Goal: Check status: Check status

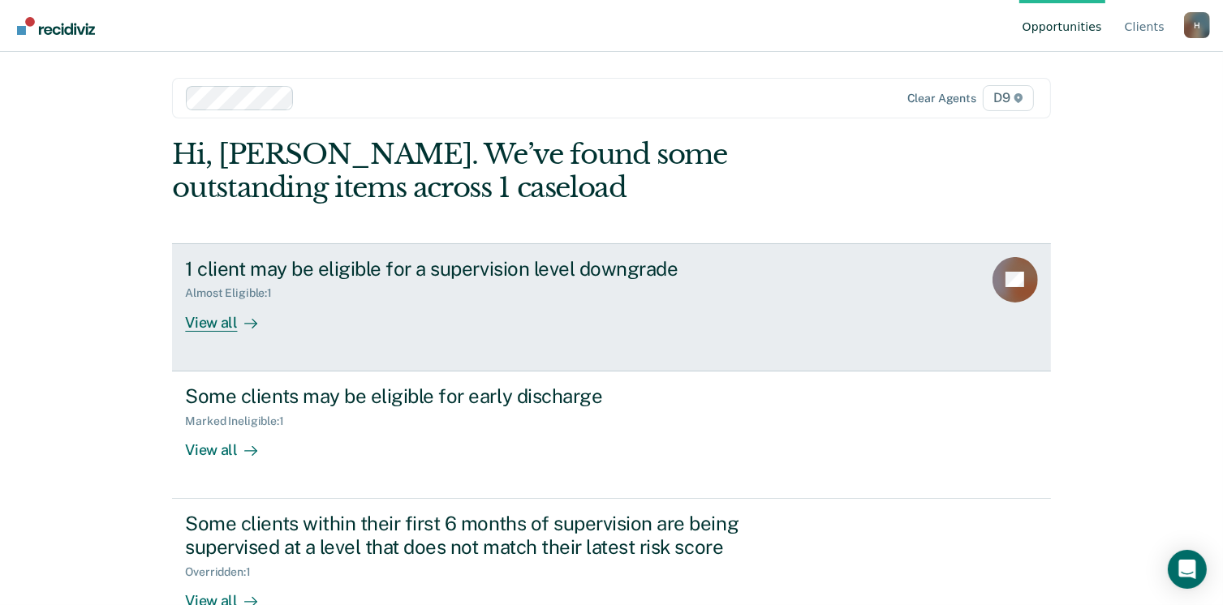
click at [212, 320] on div "View all" at bounding box center [230, 316] width 91 height 32
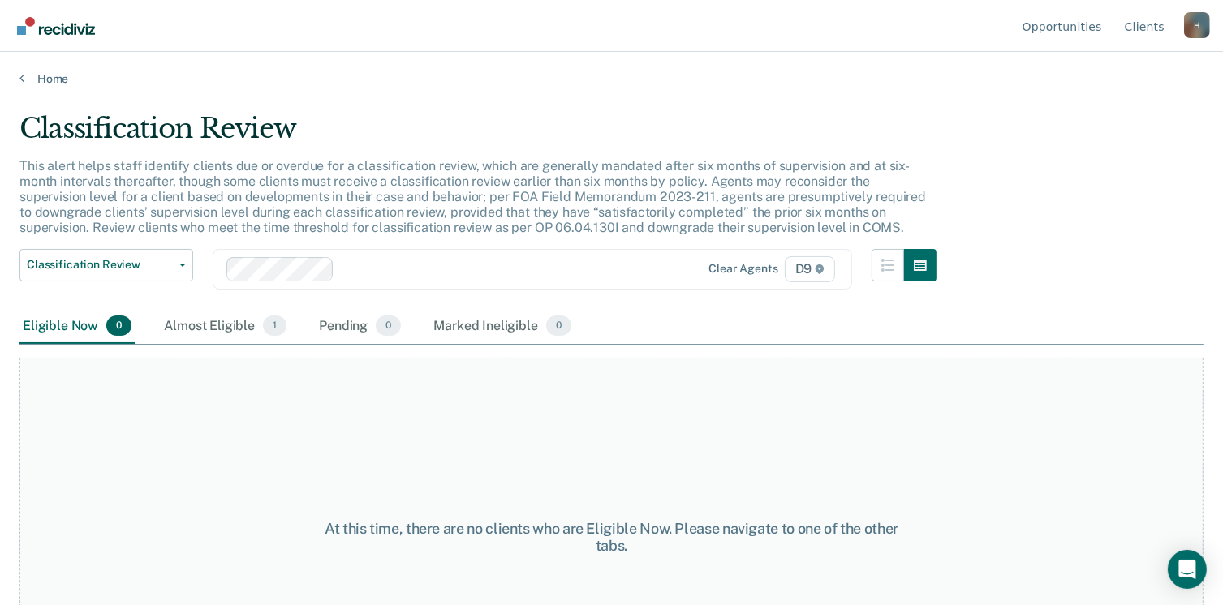
click at [212, 320] on div "Almost Eligible 1" at bounding box center [225, 327] width 129 height 36
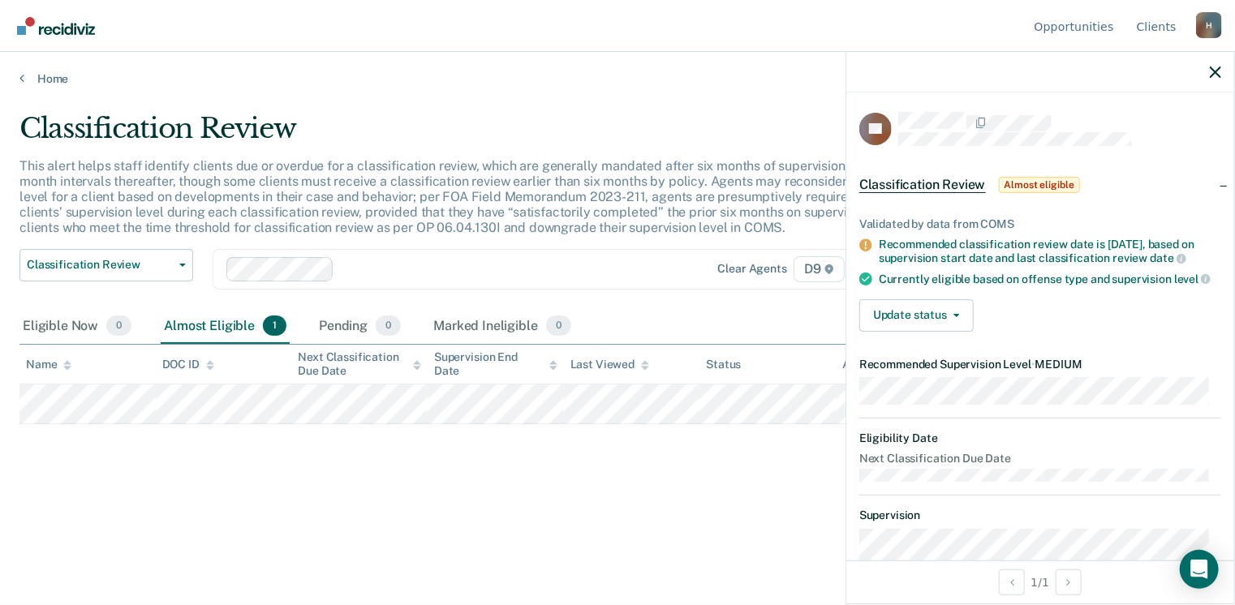
click at [331, 477] on div "Classification Review This alert helps staff identify clients due or overdue fo…" at bounding box center [617, 298] width 1196 height 372
click at [964, 328] on button "Update status" at bounding box center [916, 315] width 114 height 32
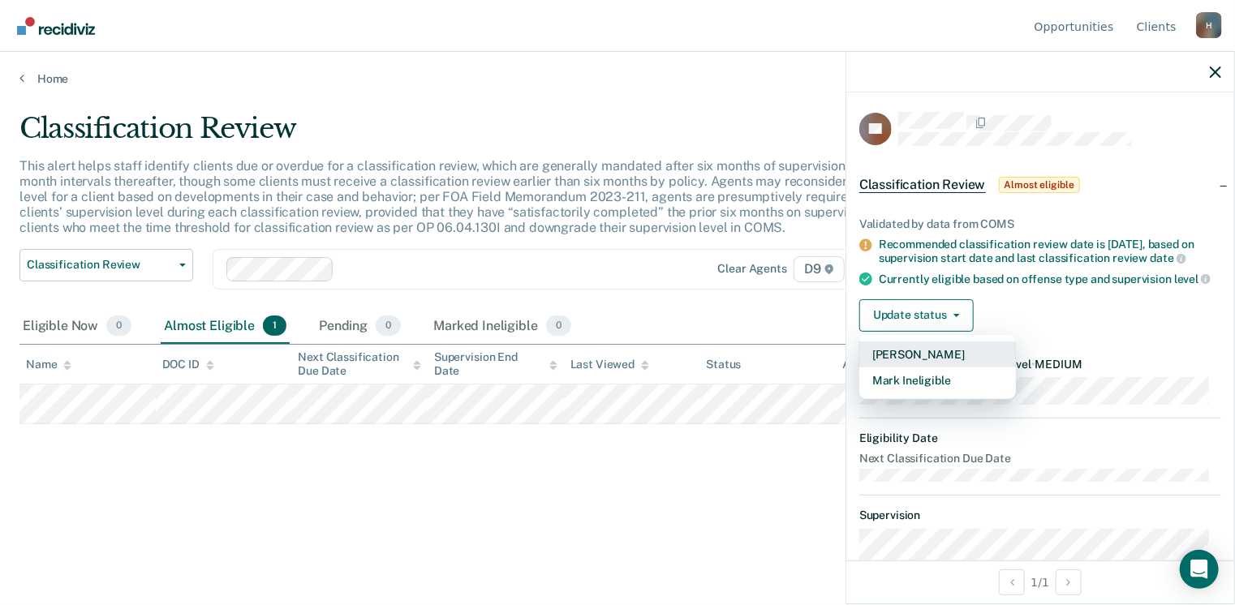
click at [940, 367] on button "[PERSON_NAME]" at bounding box center [937, 355] width 157 height 26
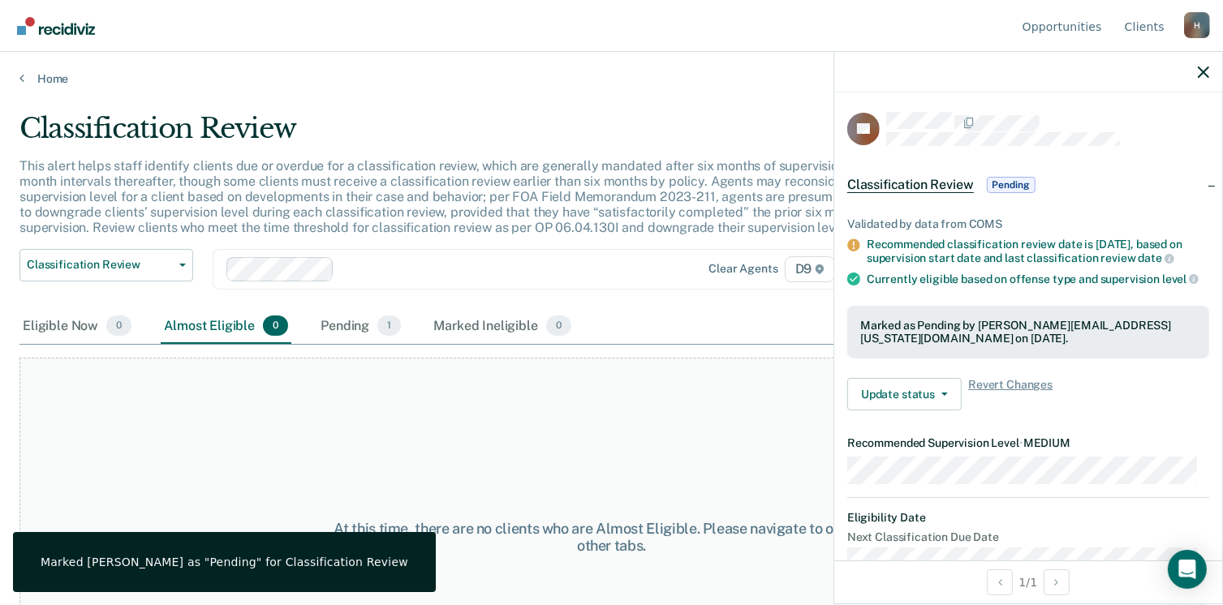
click at [460, 452] on div "At this time, there are no clients who are Almost Eligible. Please navigate to …" at bounding box center [611, 537] width 1184 height 359
click at [46, 79] on link "Home" at bounding box center [611, 78] width 1184 height 15
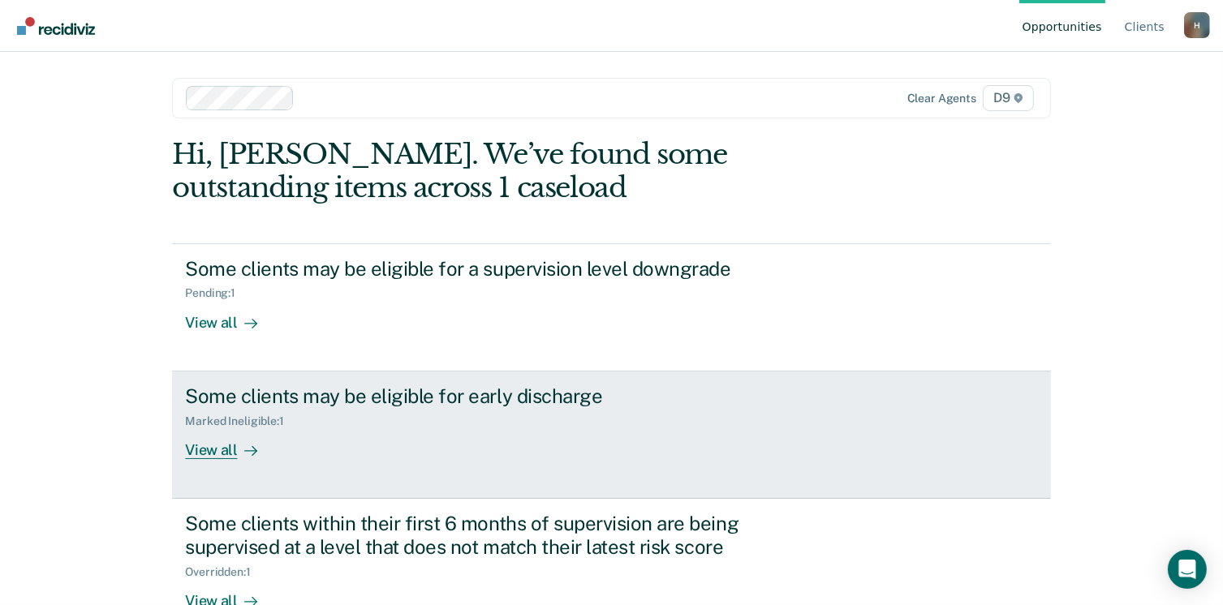
click at [223, 447] on div "View all" at bounding box center [230, 444] width 91 height 32
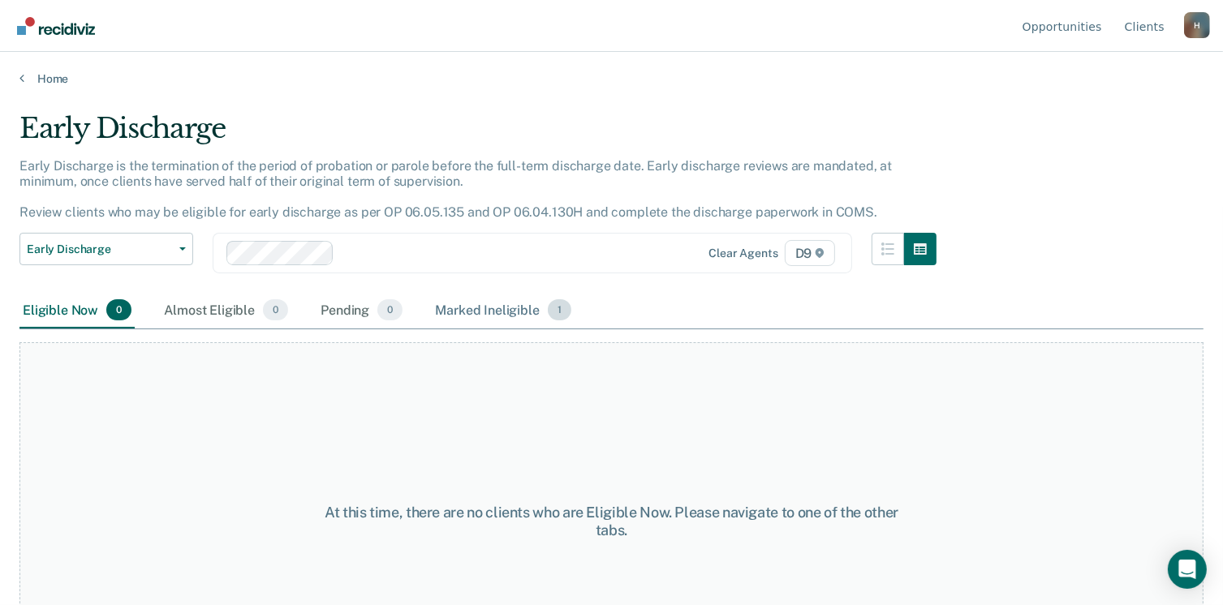
click at [513, 309] on div "Marked Ineligible 1" at bounding box center [503, 311] width 143 height 36
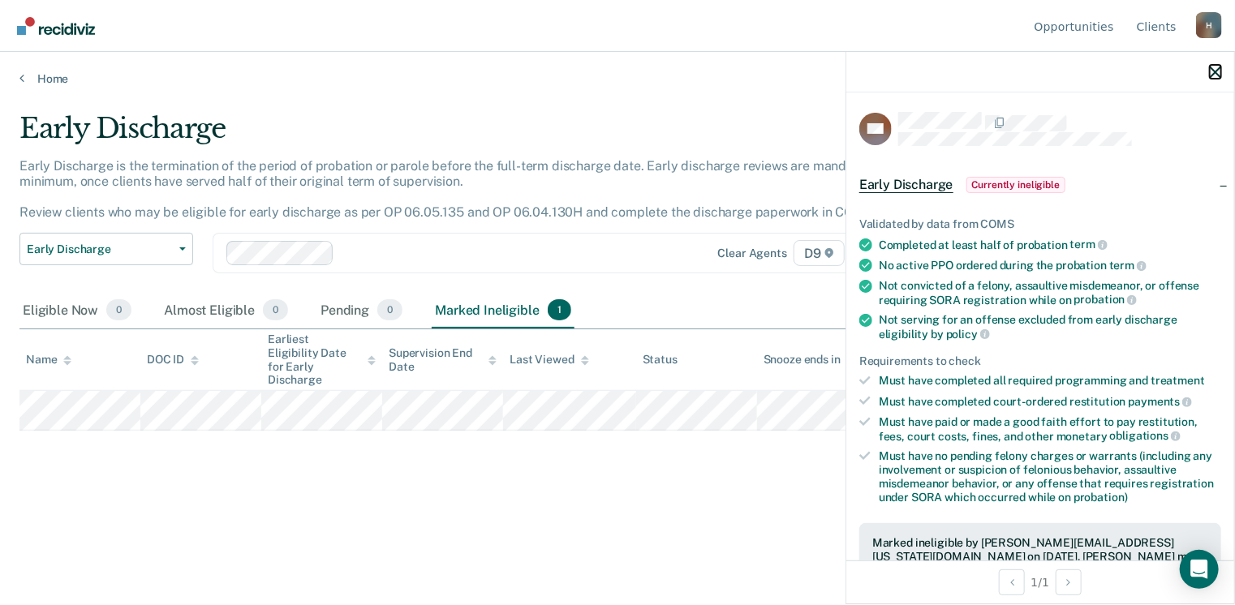
click at [1217, 71] on icon "button" at bounding box center [1215, 72] width 11 height 11
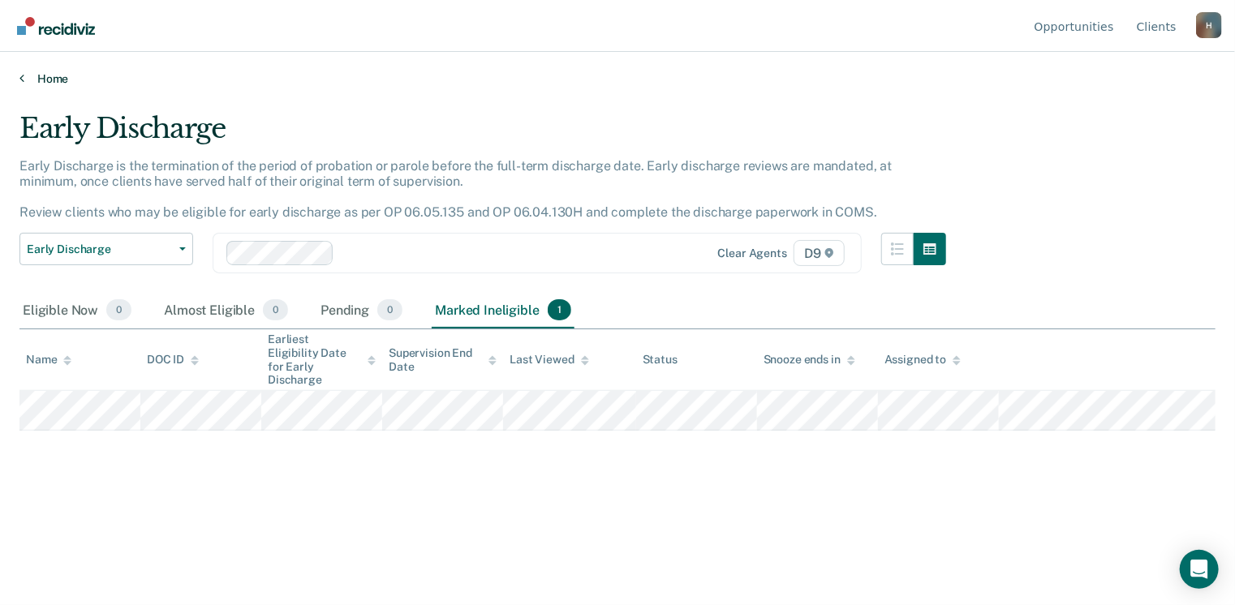
click at [50, 72] on link "Home" at bounding box center [617, 78] width 1196 height 15
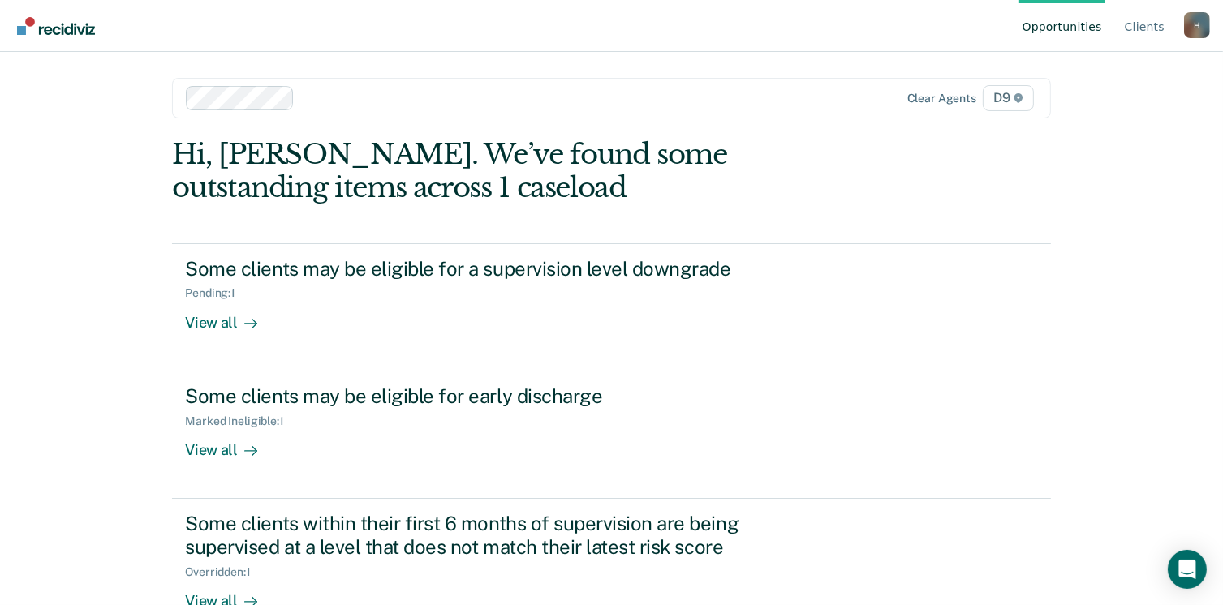
scroll to position [43, 0]
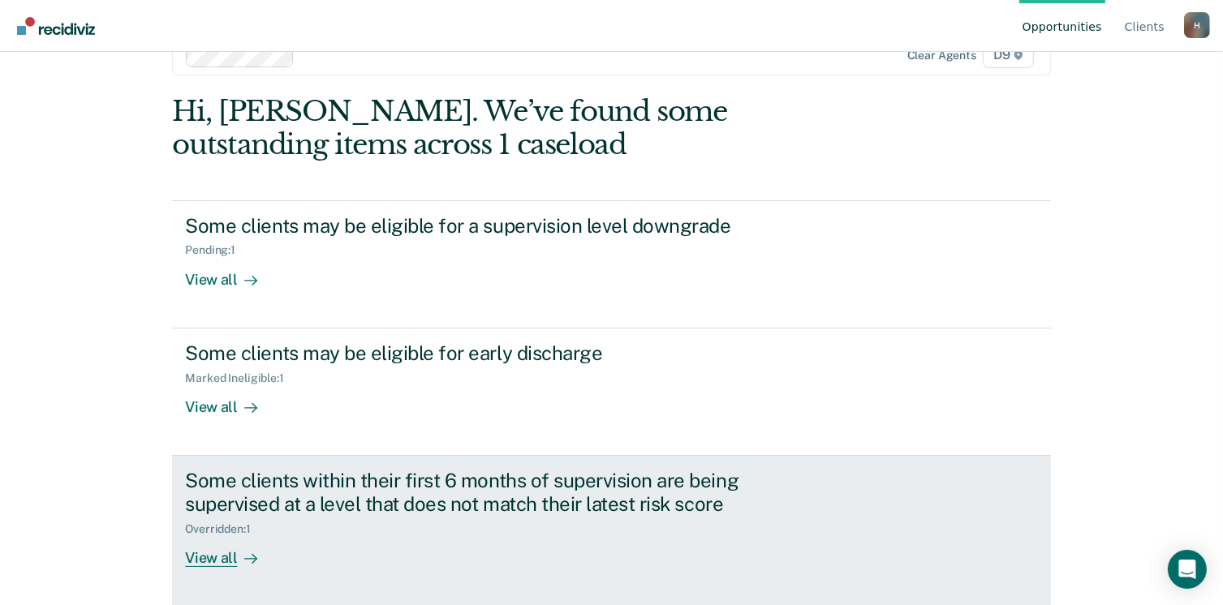
click at [200, 557] on div "View all" at bounding box center [230, 551] width 91 height 32
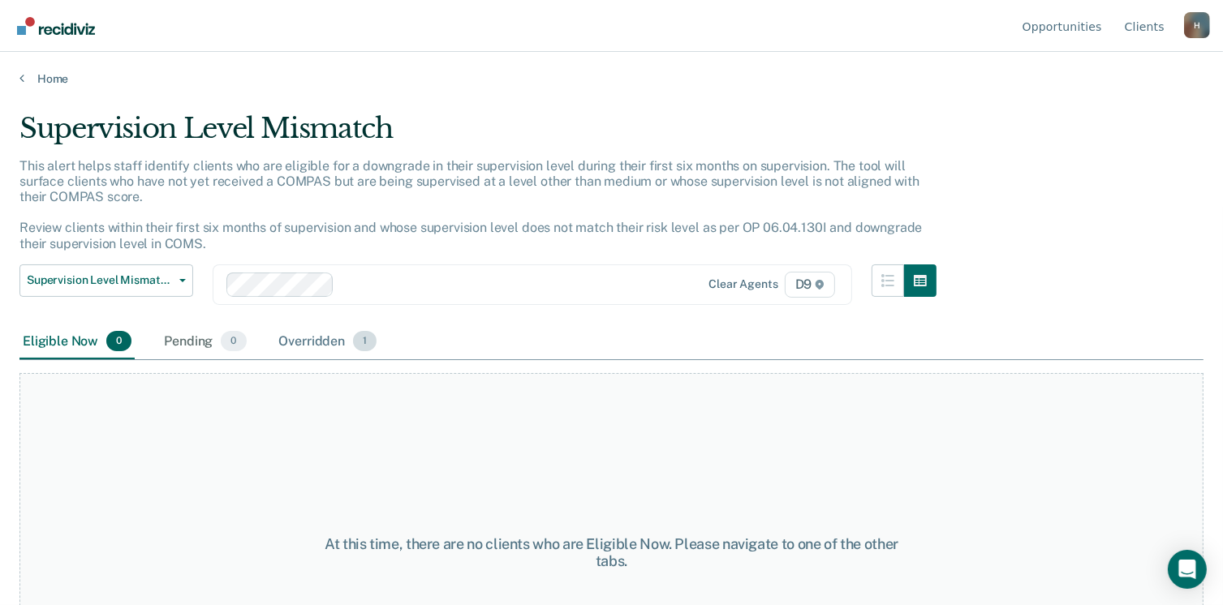
click at [332, 342] on div "Overridden 1" at bounding box center [328, 343] width 105 height 36
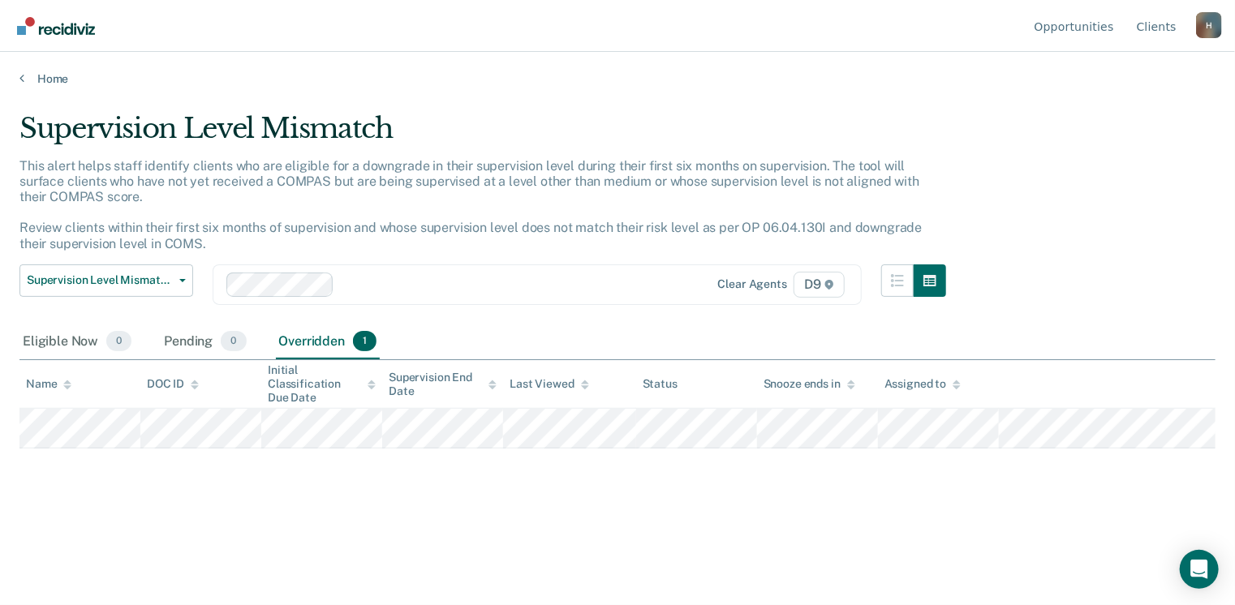
click at [46, 86] on main "Supervision Level Mismatch This alert helps staff identify clients who are elig…" at bounding box center [617, 343] width 1235 height 514
click at [48, 80] on link "Home" at bounding box center [617, 78] width 1196 height 15
